Goal: Task Accomplishment & Management: Manage account settings

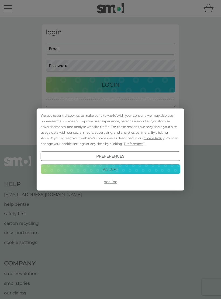
click at [123, 170] on button "Accept" at bounding box center [110, 169] width 139 height 10
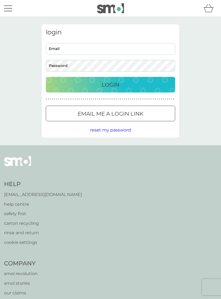
click at [94, 49] on input "Email" at bounding box center [110, 49] width 129 height 12
type input "[EMAIL_ADDRESS][DOMAIN_NAME]"
click at [121, 83] on div "Login" at bounding box center [110, 84] width 118 height 9
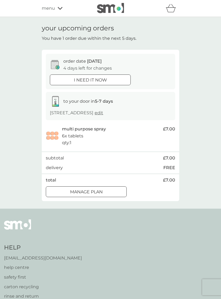
click at [103, 189] on div "Manage plan" at bounding box center [86, 192] width 80 height 7
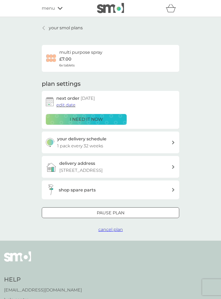
click at [166, 139] on div "your delivery schedule 1 pack every 32 weeks" at bounding box center [114, 143] width 114 height 14
select select "224"
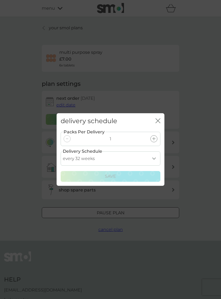
click at [158, 121] on icon "close" at bounding box center [159, 121] width 2 height 4
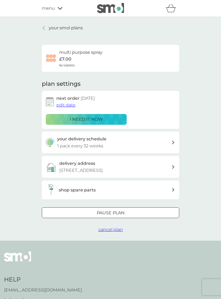
click at [170, 141] on div "your delivery schedule 1 pack every 32 weeks" at bounding box center [114, 143] width 114 height 14
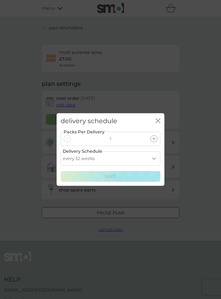
click at [152, 158] on select "every 1 week every 2 weeks every 3 weeks every 4 weeks every 5 weeks every 6 we…" at bounding box center [111, 158] width 100 height 14
select select "182"
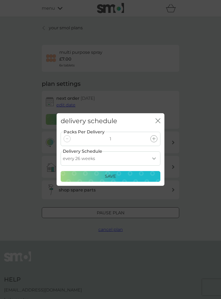
click at [116, 175] on p "Save" at bounding box center [110, 176] width 11 height 7
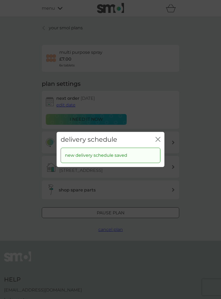
click at [116, 151] on div "new delivery schedule saved" at bounding box center [111, 156] width 100 height 16
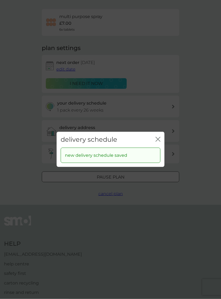
scroll to position [31, 0]
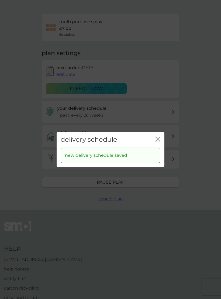
click at [155, 141] on icon "close" at bounding box center [157, 139] width 5 height 5
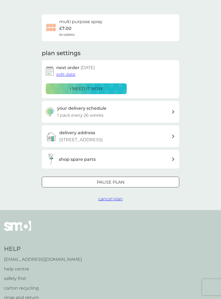
click at [125, 181] on div "Pause plan" at bounding box center [110, 182] width 137 height 7
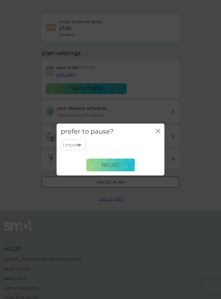
click at [80, 145] on select "1 month 2 months 3 months 4 months 5 months 6 months" at bounding box center [73, 144] width 25 height 11
select select "6"
click at [118, 167] on span "Pause" at bounding box center [110, 165] width 18 height 6
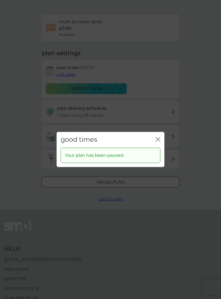
click at [158, 142] on icon "close" at bounding box center [159, 139] width 2 height 4
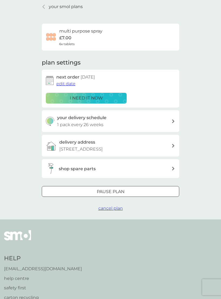
scroll to position [0, 0]
